Goal: Navigation & Orientation: Find specific page/section

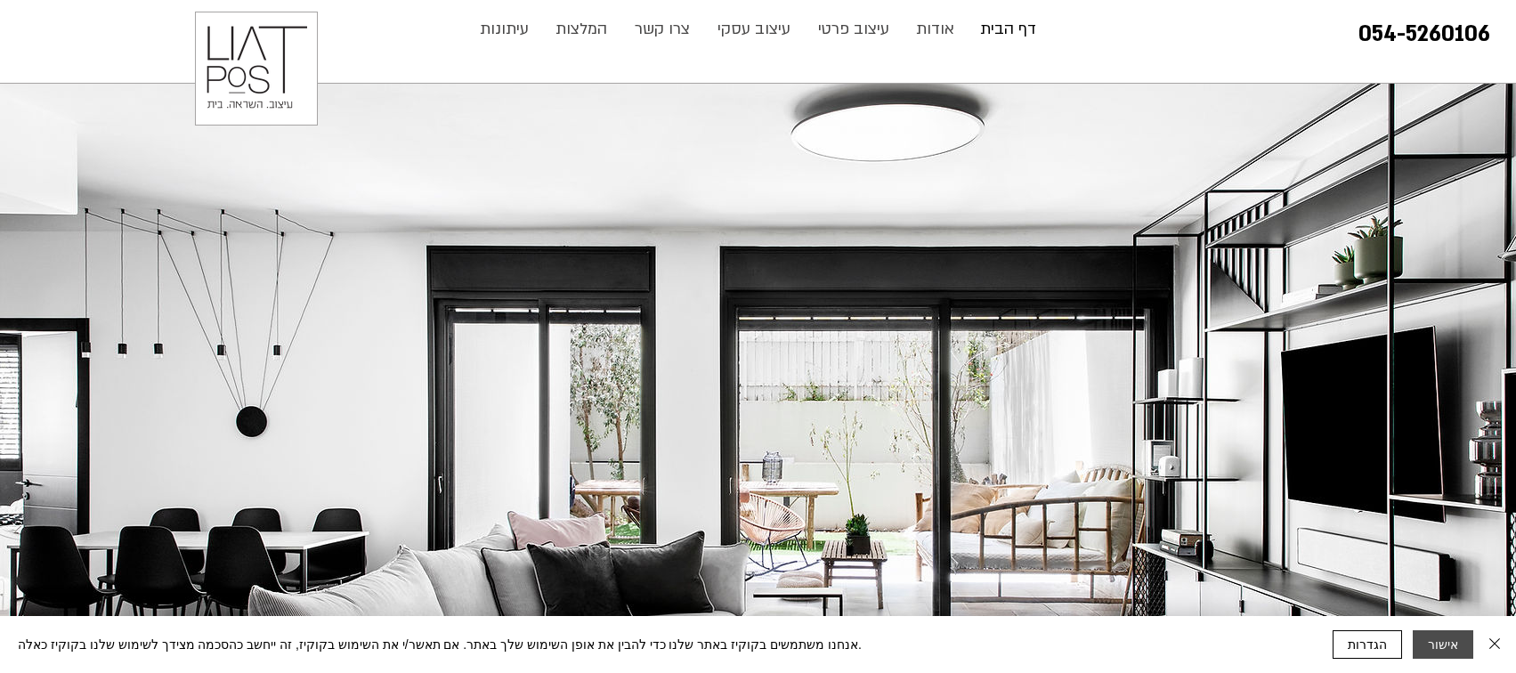
click at [1433, 646] on button "אישור" at bounding box center [1443, 644] width 61 height 28
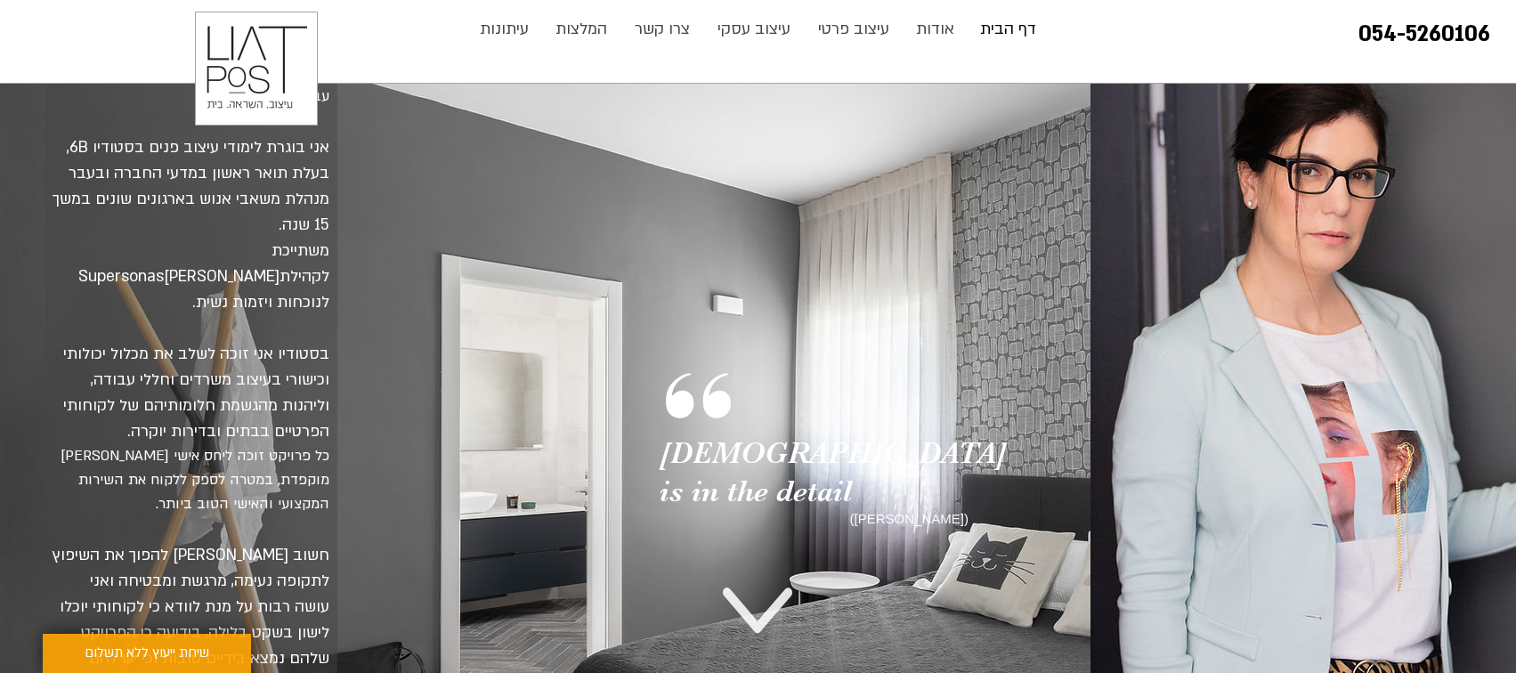
scroll to position [381, 0]
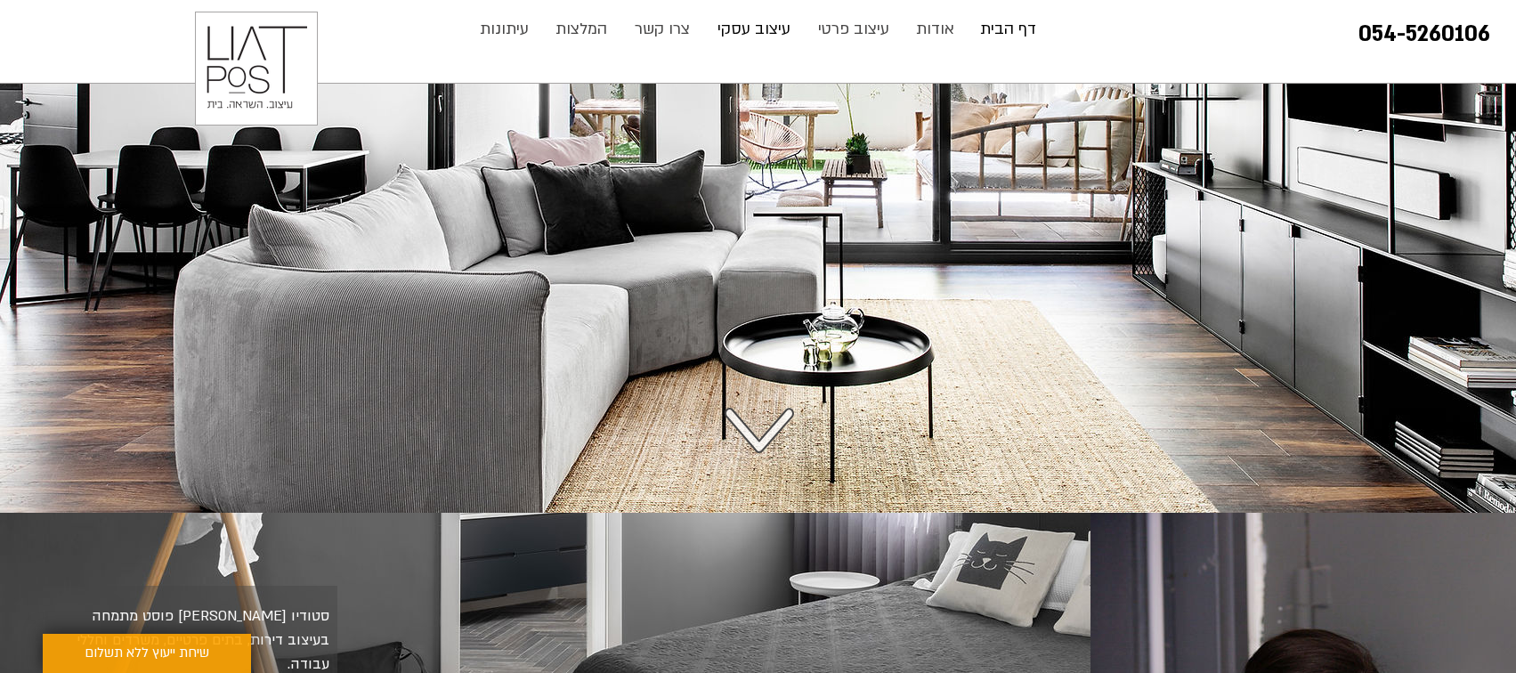
click at [747, 17] on p "עיצוב עסקי" at bounding box center [754, 30] width 91 height 36
